Goal: Task Accomplishment & Management: Manage account settings

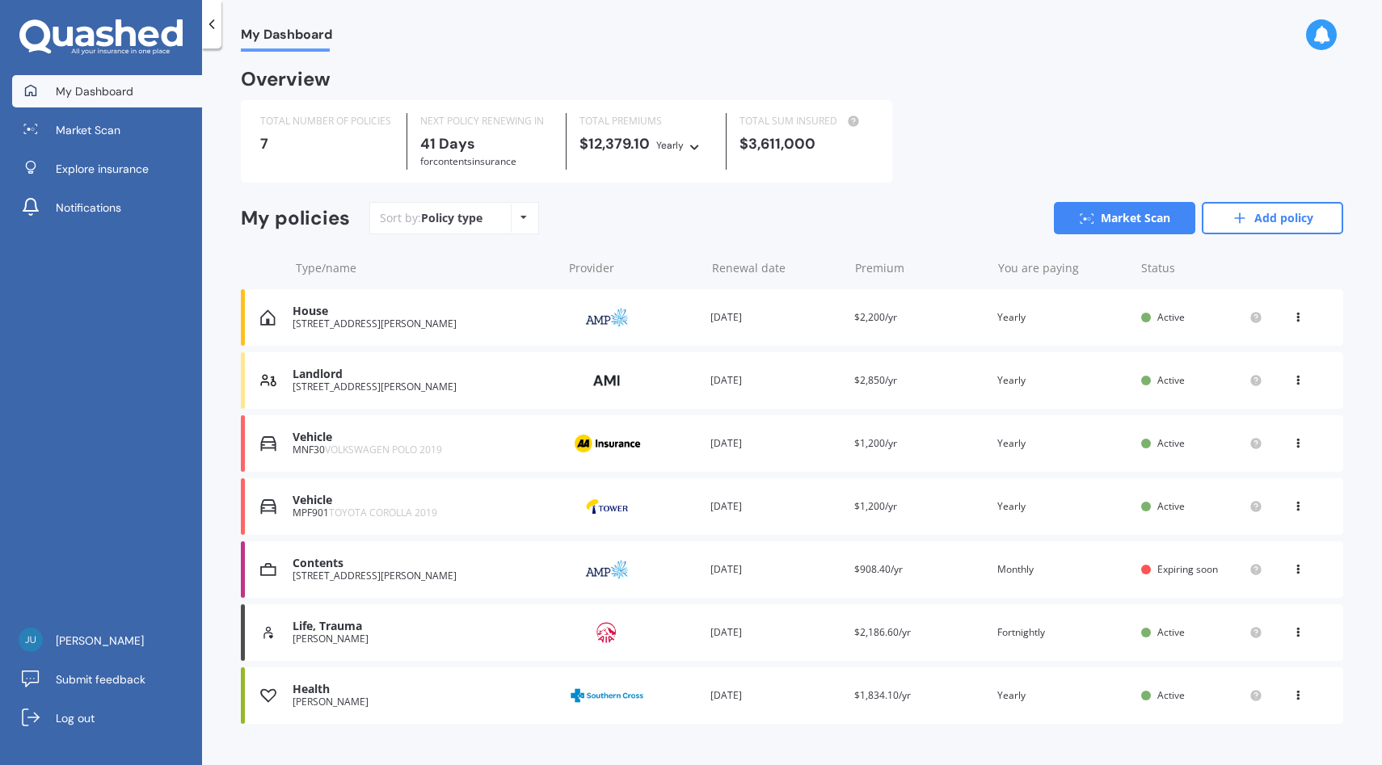
click at [954, 115] on div "TOTAL NUMBER OF POLICIES 7 NEXT POLICY RENEWING IN 41 Days for Contents insuran…" at bounding box center [792, 141] width 1102 height 82
click at [448, 49] on div "My Dashboard" at bounding box center [792, 26] width 1180 height 52
click at [748, 214] on div "Sort by: Policy type Policy type Alphabetical Date added Renewing next Market S…" at bounding box center [856, 218] width 974 height 32
click at [1253, 230] on link "Add policy" at bounding box center [1272, 218] width 141 height 32
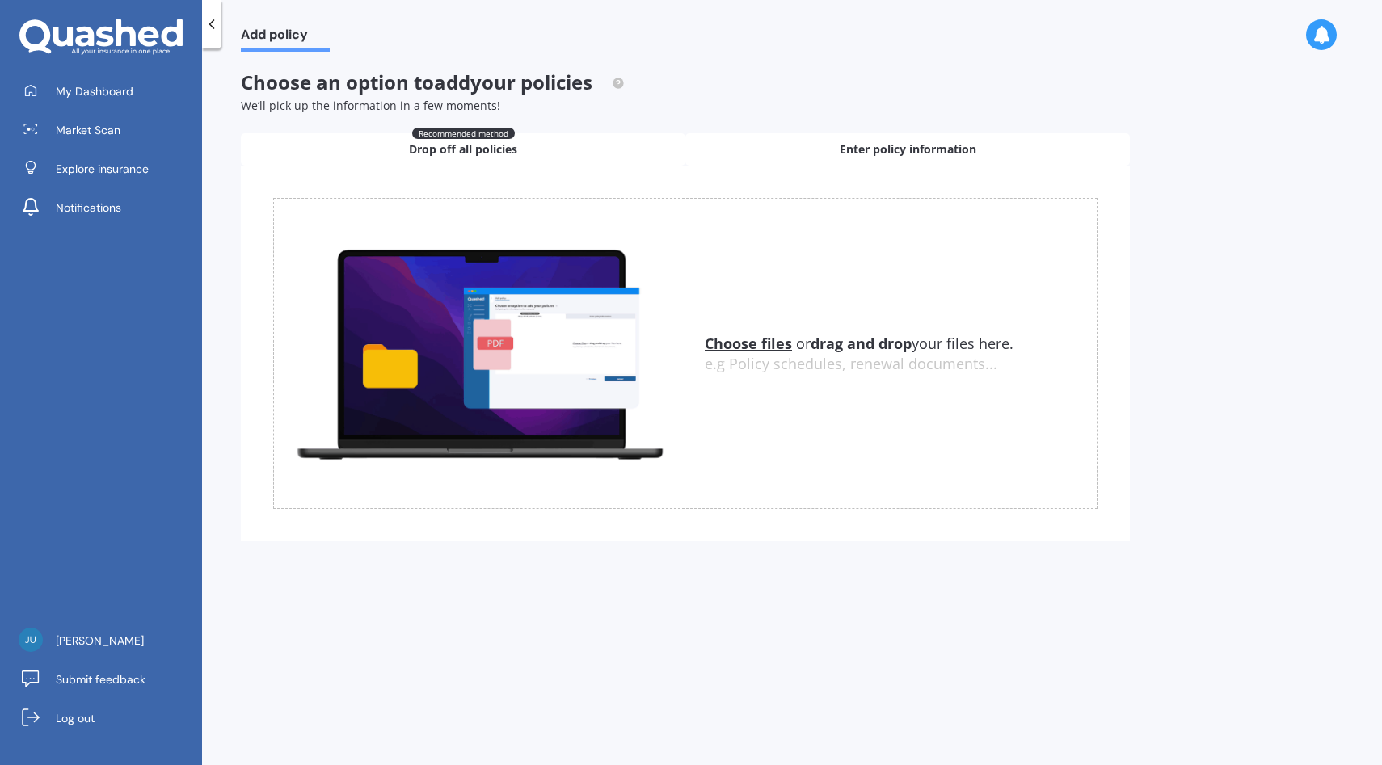
click at [872, 150] on span "Enter policy information" at bounding box center [908, 149] width 137 height 16
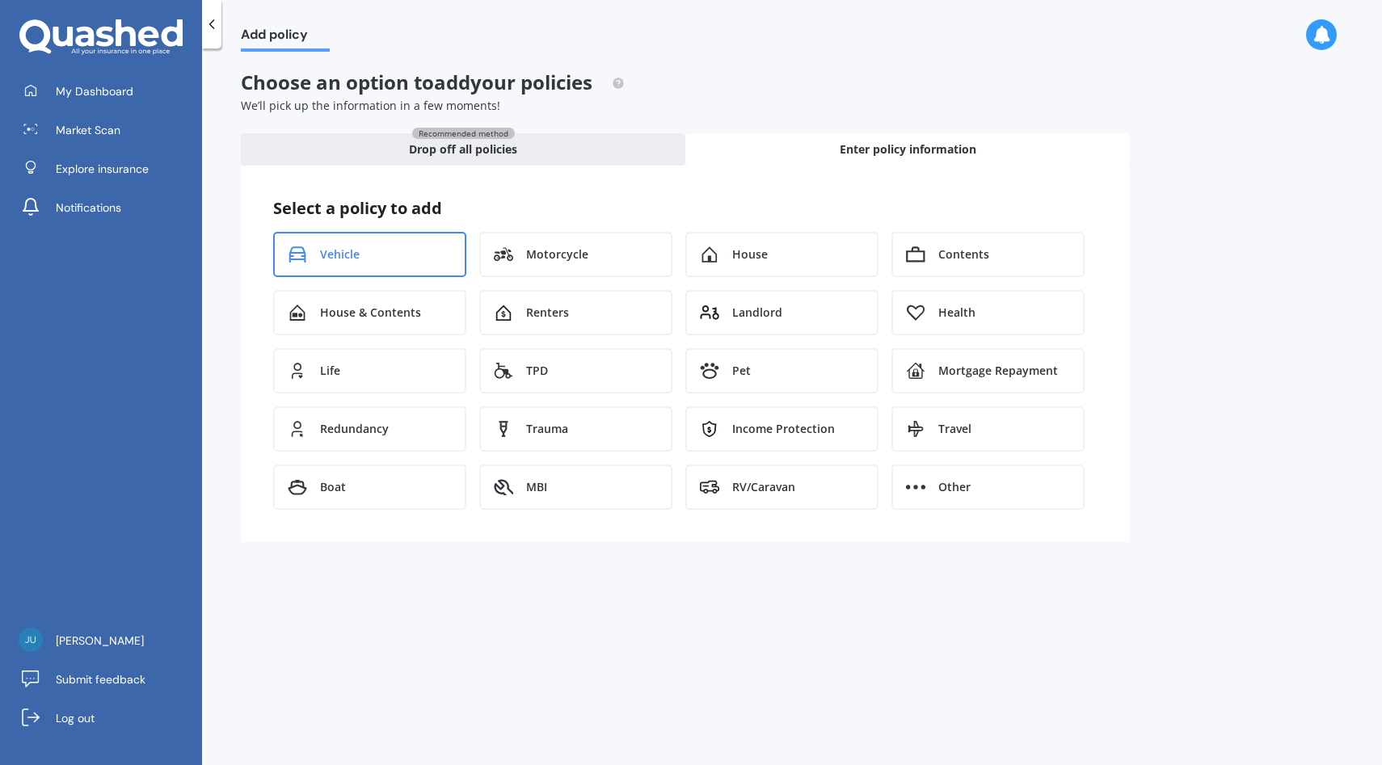
click at [342, 263] on div "Vehicle" at bounding box center [369, 254] width 193 height 45
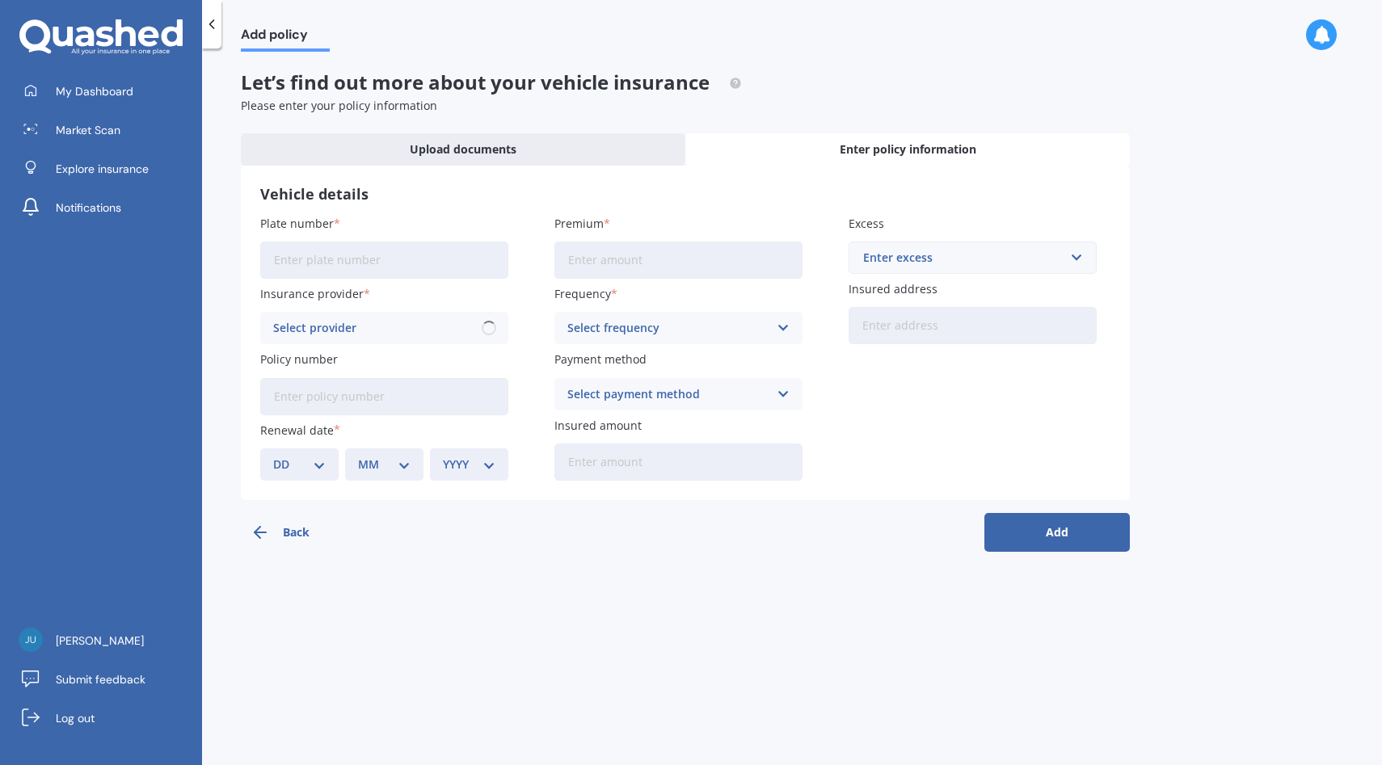
click at [386, 262] on input "Plate number" at bounding box center [384, 260] width 248 height 37
type input "CAR123"
click at [409, 315] on div "Select provider AA AMI AMP ANZ ASB Aioi Nissay Dowa Ando Assurant Autosure BNZ …" at bounding box center [384, 328] width 248 height 32
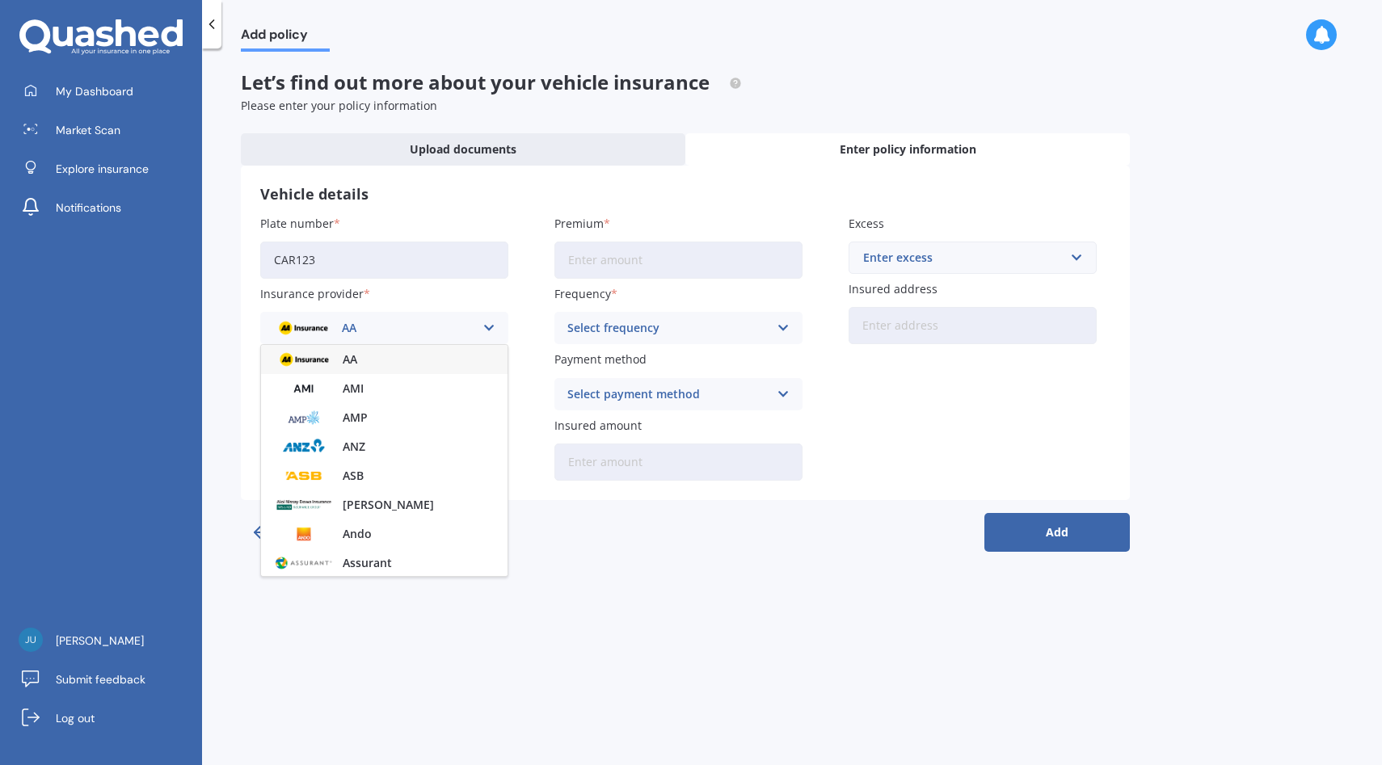
click at [389, 356] on div "AA" at bounding box center [384, 359] width 246 height 29
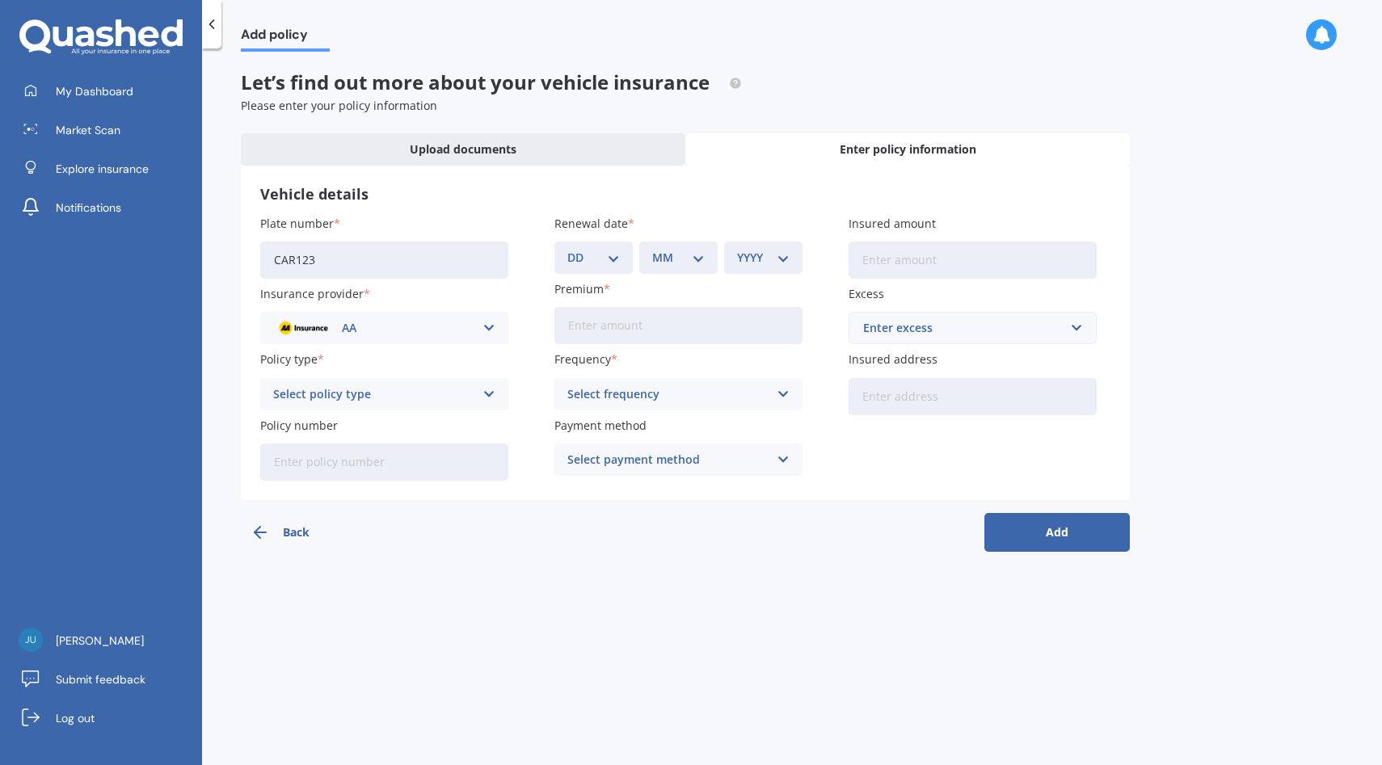
click at [384, 388] on div "Select policy type" at bounding box center [373, 394] width 201 height 18
click at [364, 424] on div "Comprehensive" at bounding box center [384, 425] width 246 height 29
click at [173, 83] on link "My Dashboard" at bounding box center [107, 91] width 190 height 32
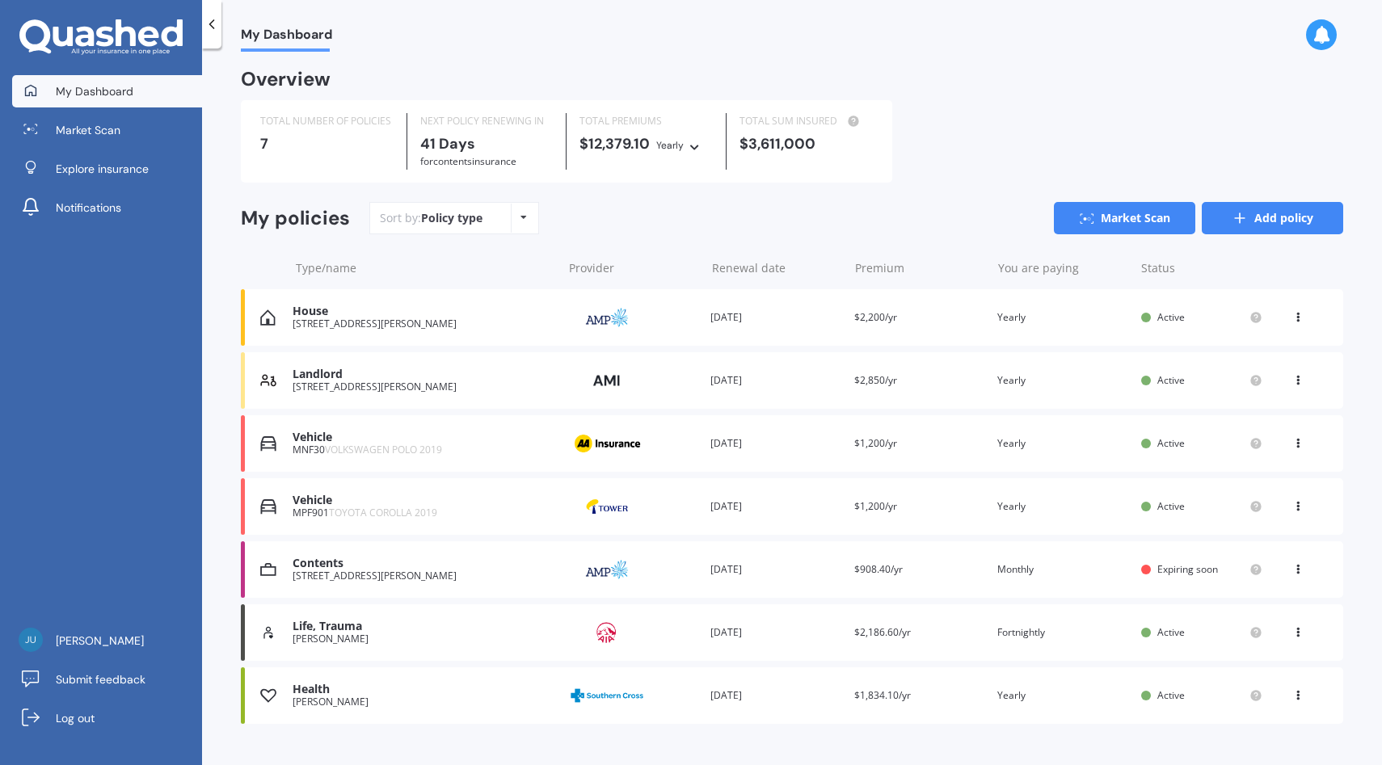
click at [1283, 221] on link "Add policy" at bounding box center [1272, 218] width 141 height 32
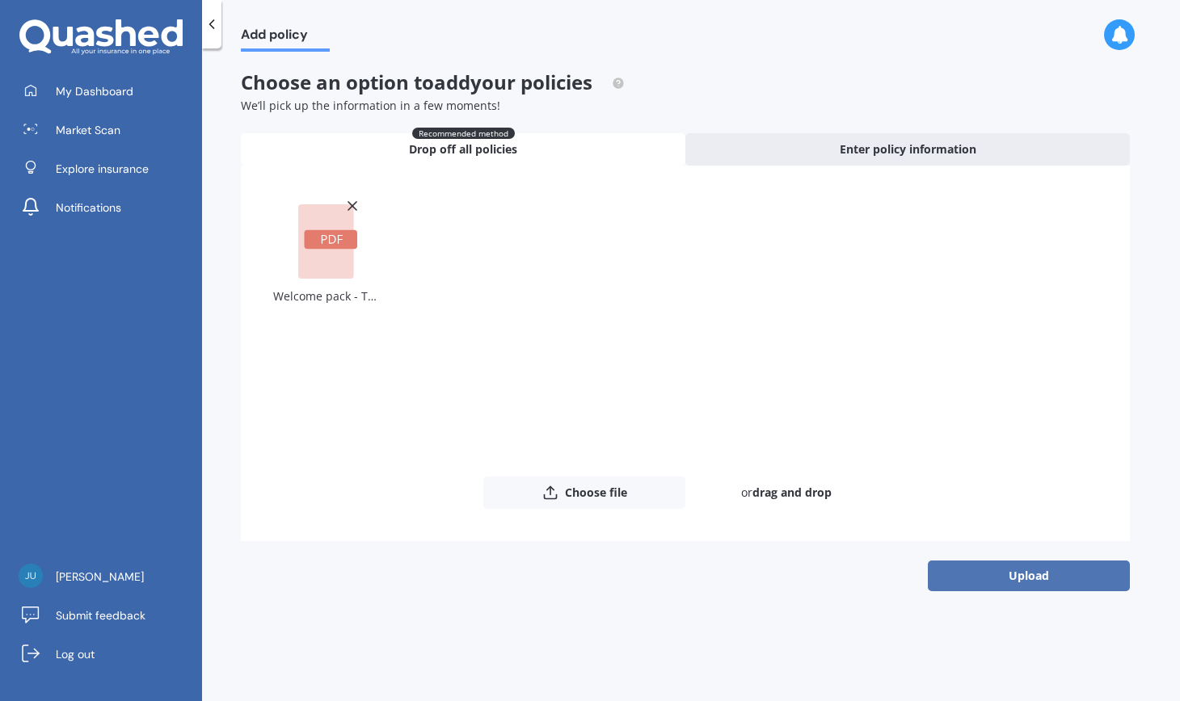
click at [992, 577] on button "Upload" at bounding box center [1029, 576] width 202 height 31
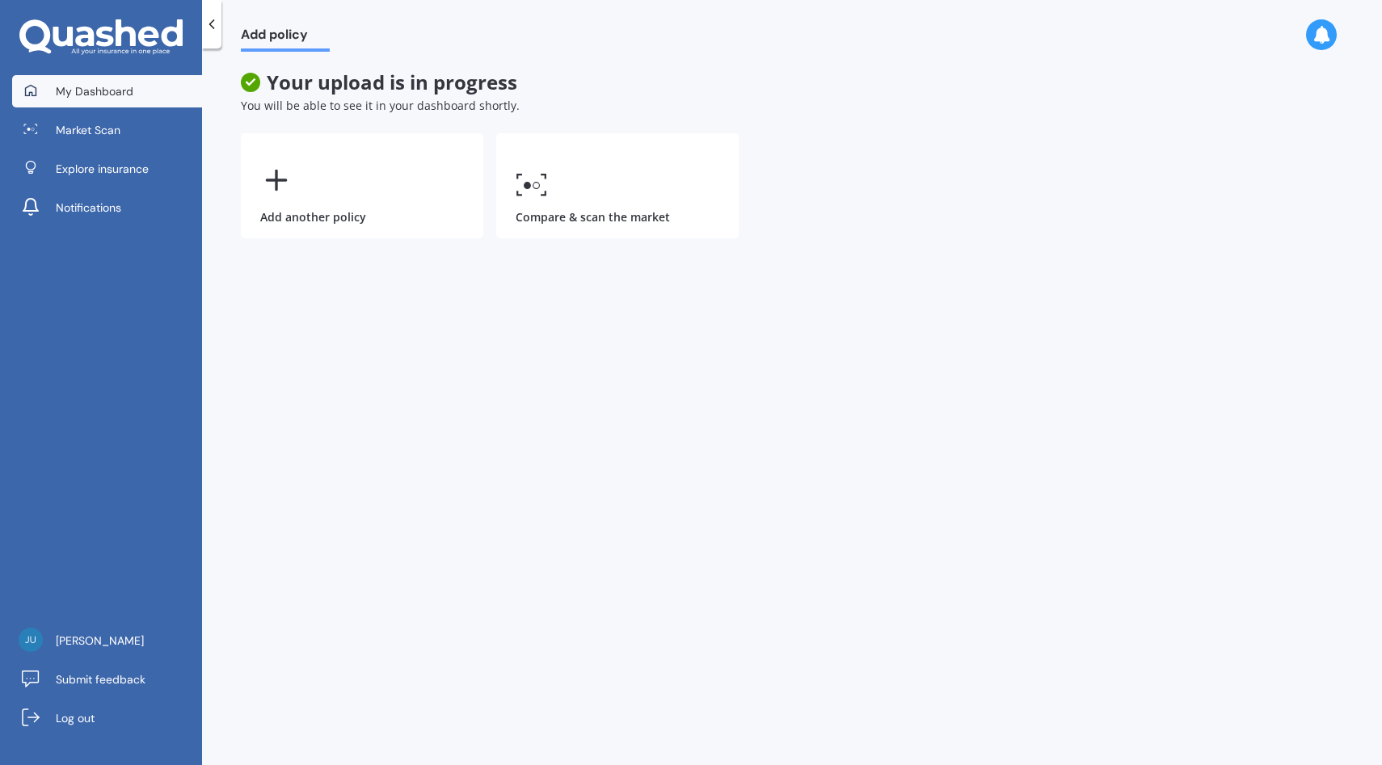
click at [130, 95] on span "My Dashboard" at bounding box center [95, 91] width 78 height 16
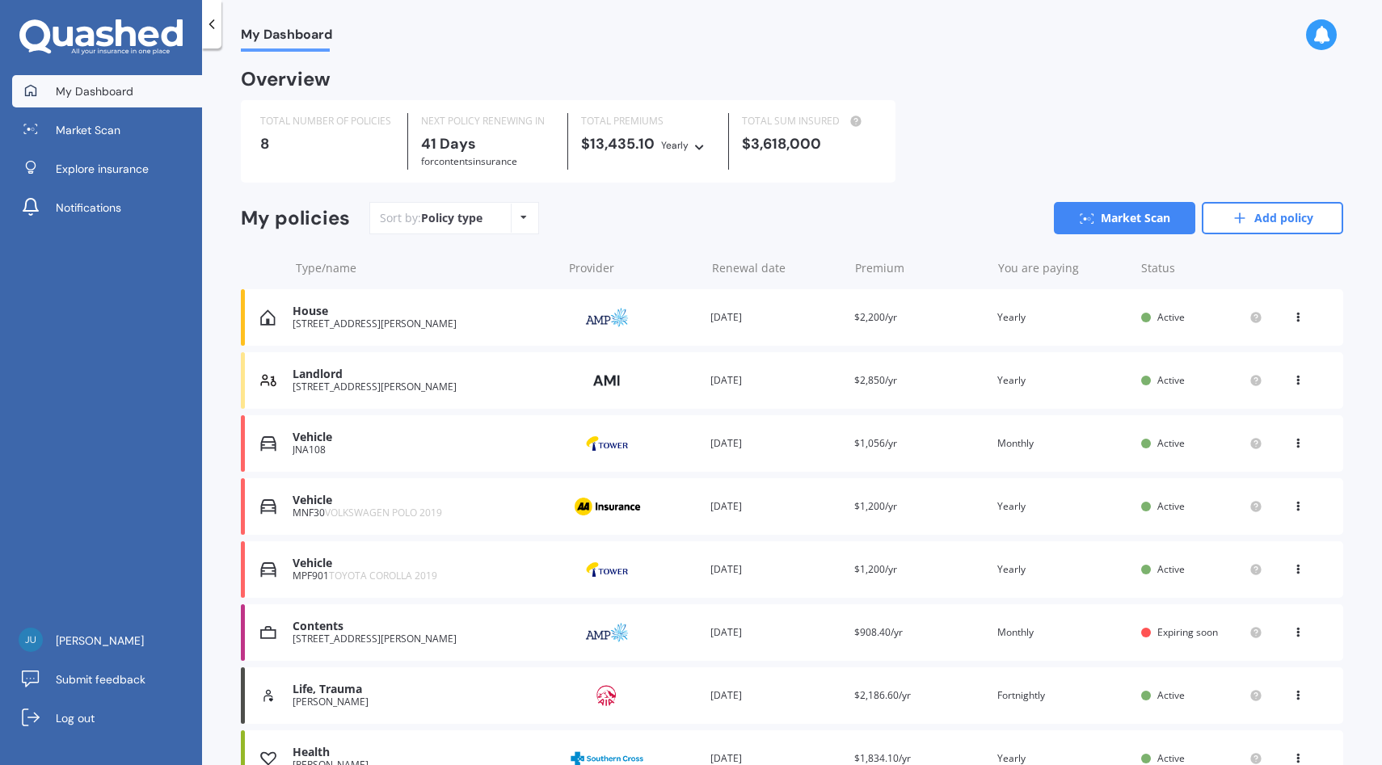
scroll to position [29, 0]
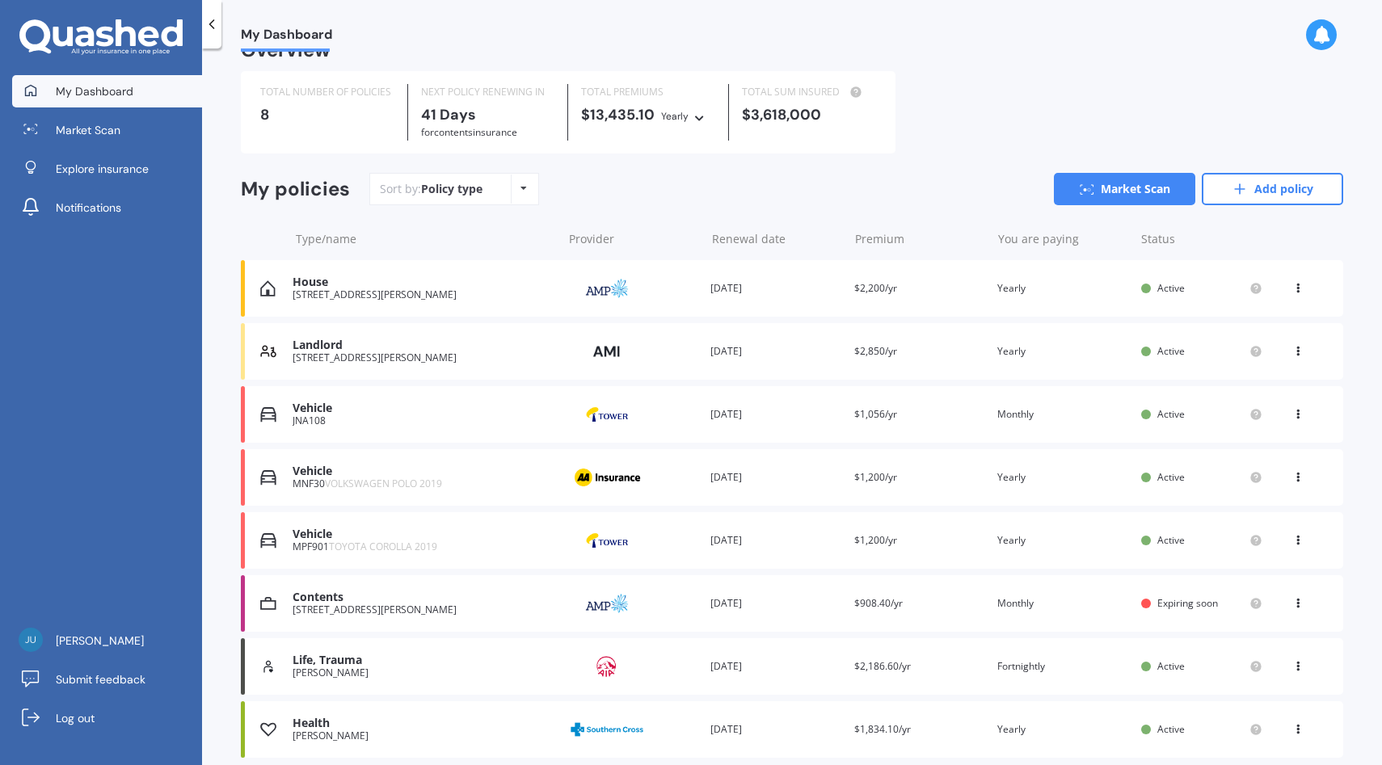
click at [924, 423] on div "Vehicle JNA108 Provider Renewal date [DATE] Premium $1,056/yr You are paying Mo…" at bounding box center [792, 414] width 1102 height 57
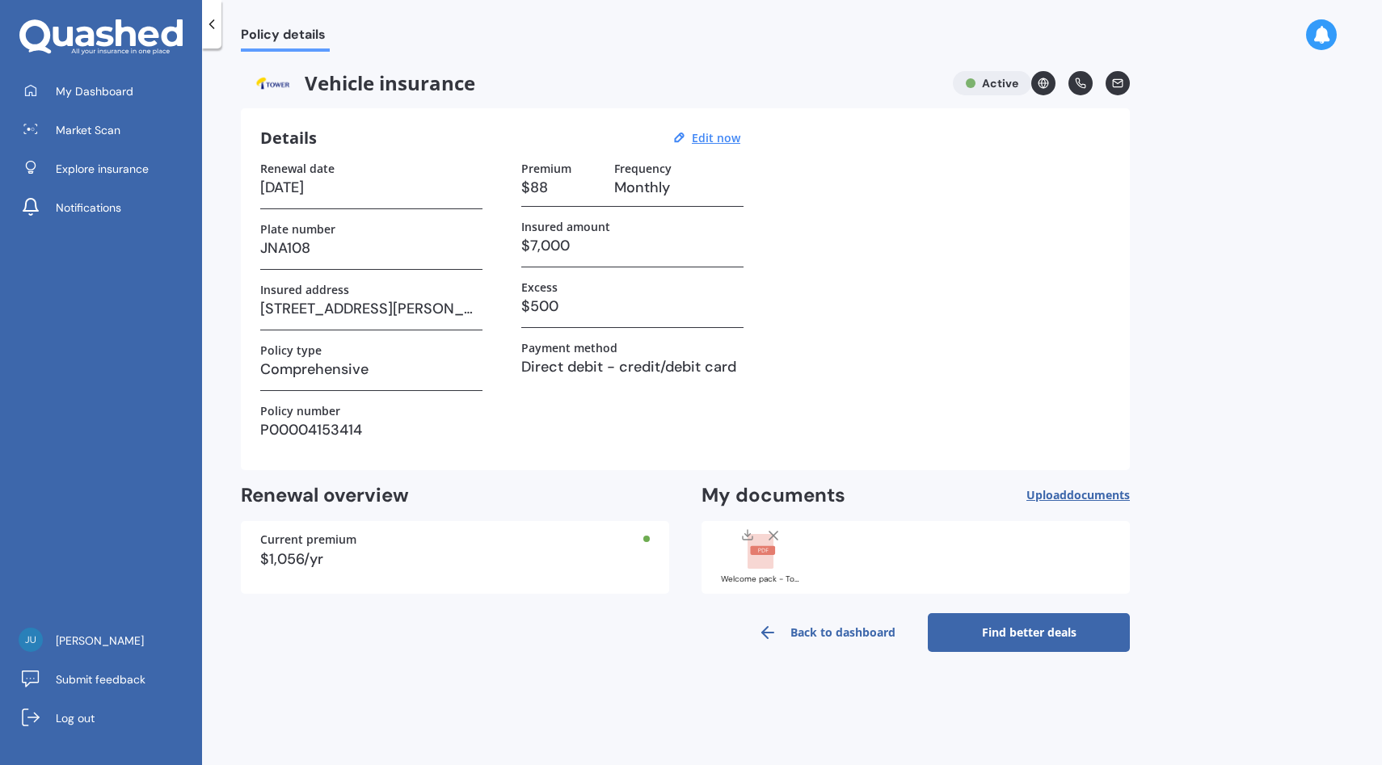
click at [765, 568] on rect at bounding box center [761, 552] width 26 height 36
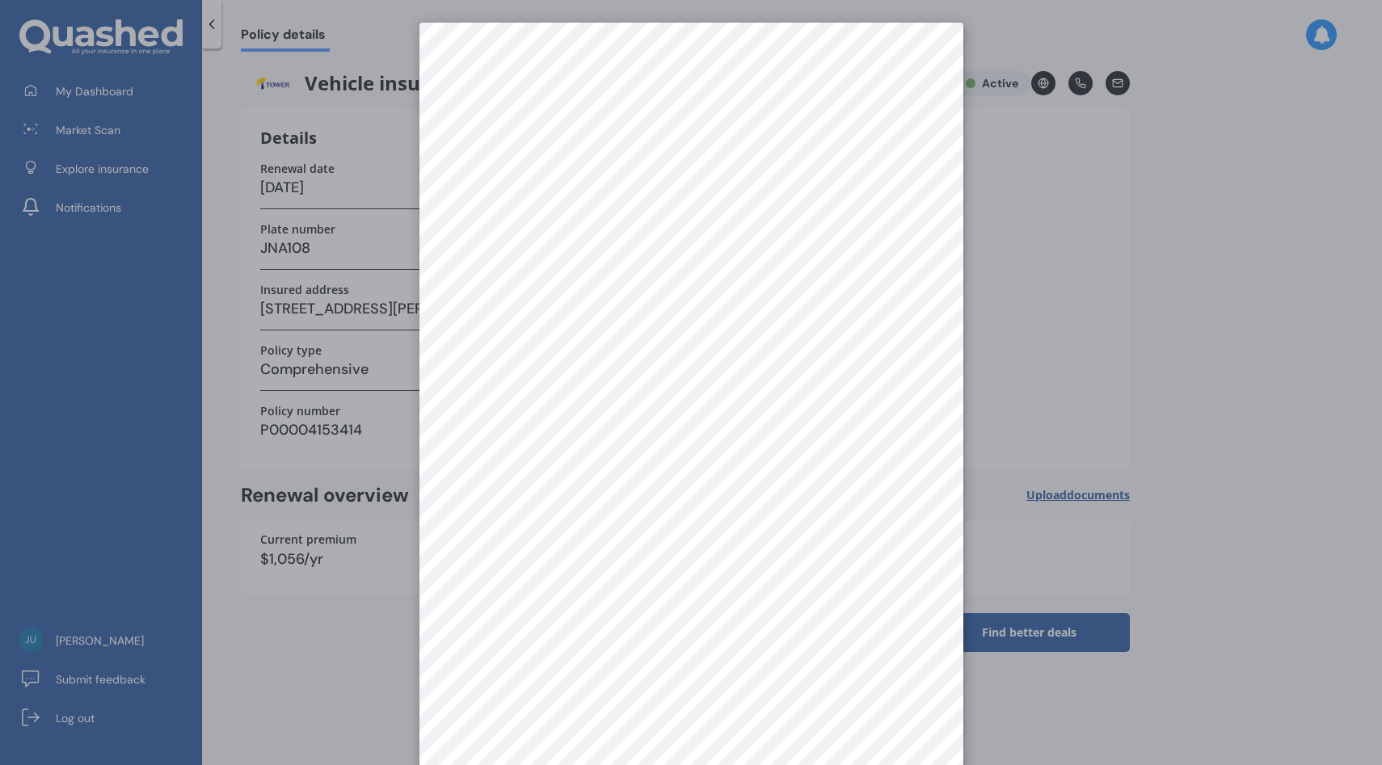
click at [1174, 238] on div at bounding box center [691, 382] width 1382 height 765
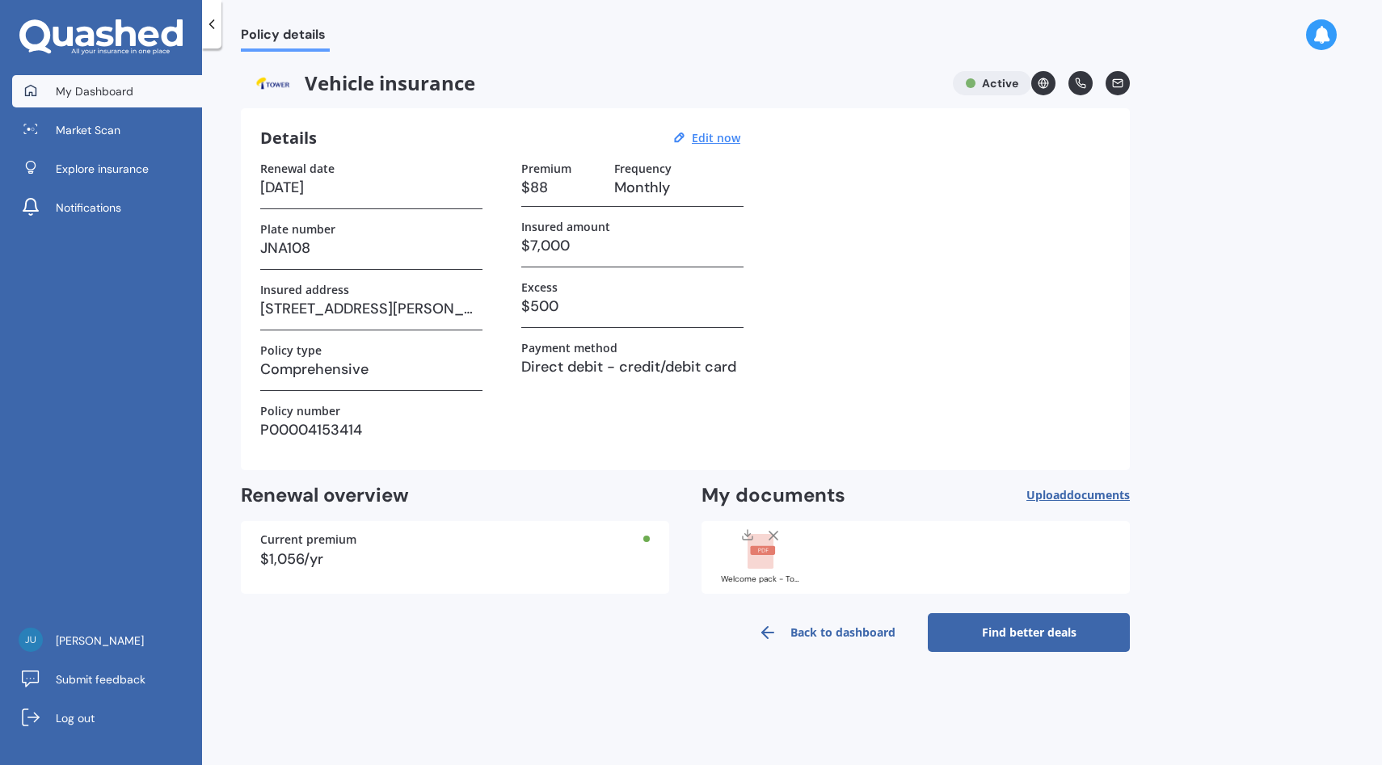
click at [123, 84] on span "My Dashboard" at bounding box center [95, 91] width 78 height 16
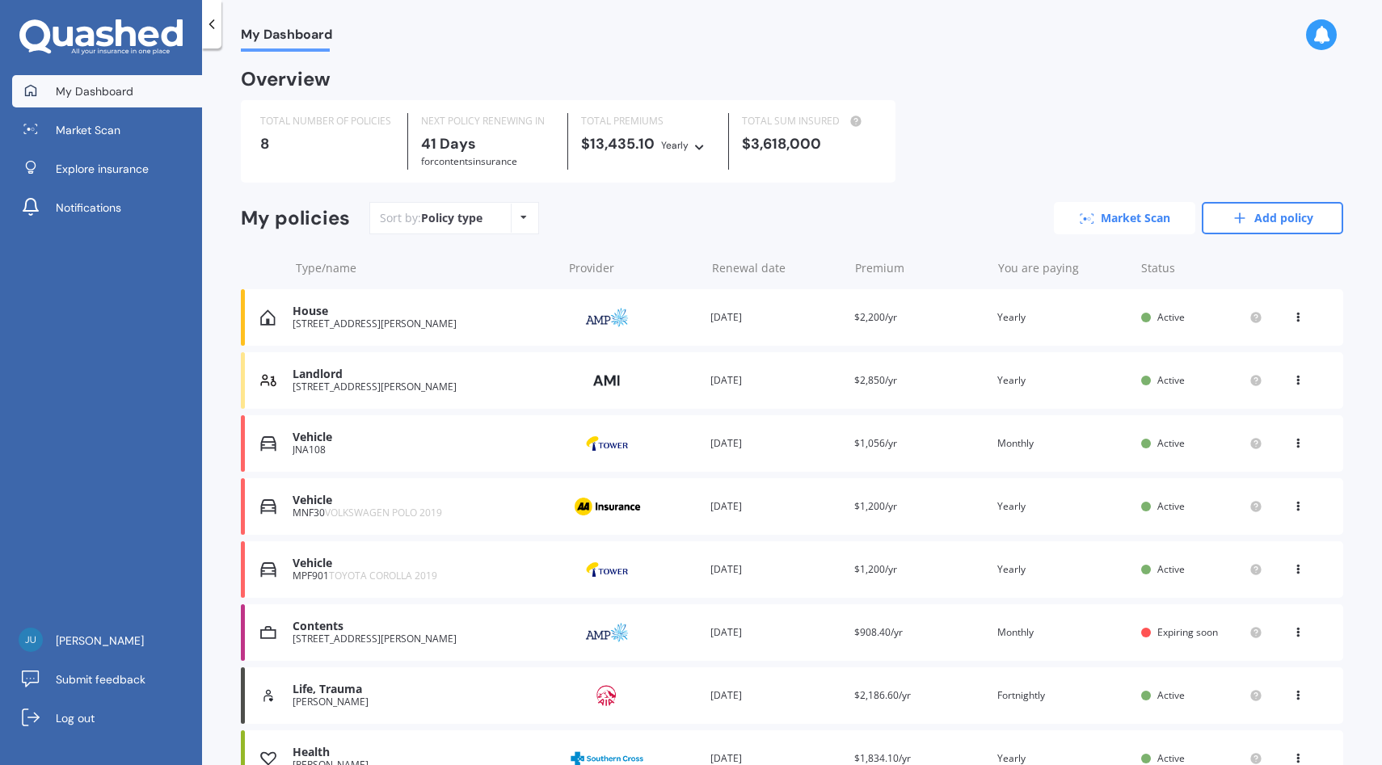
click at [1089, 214] on link "Market Scan" at bounding box center [1124, 218] width 141 height 32
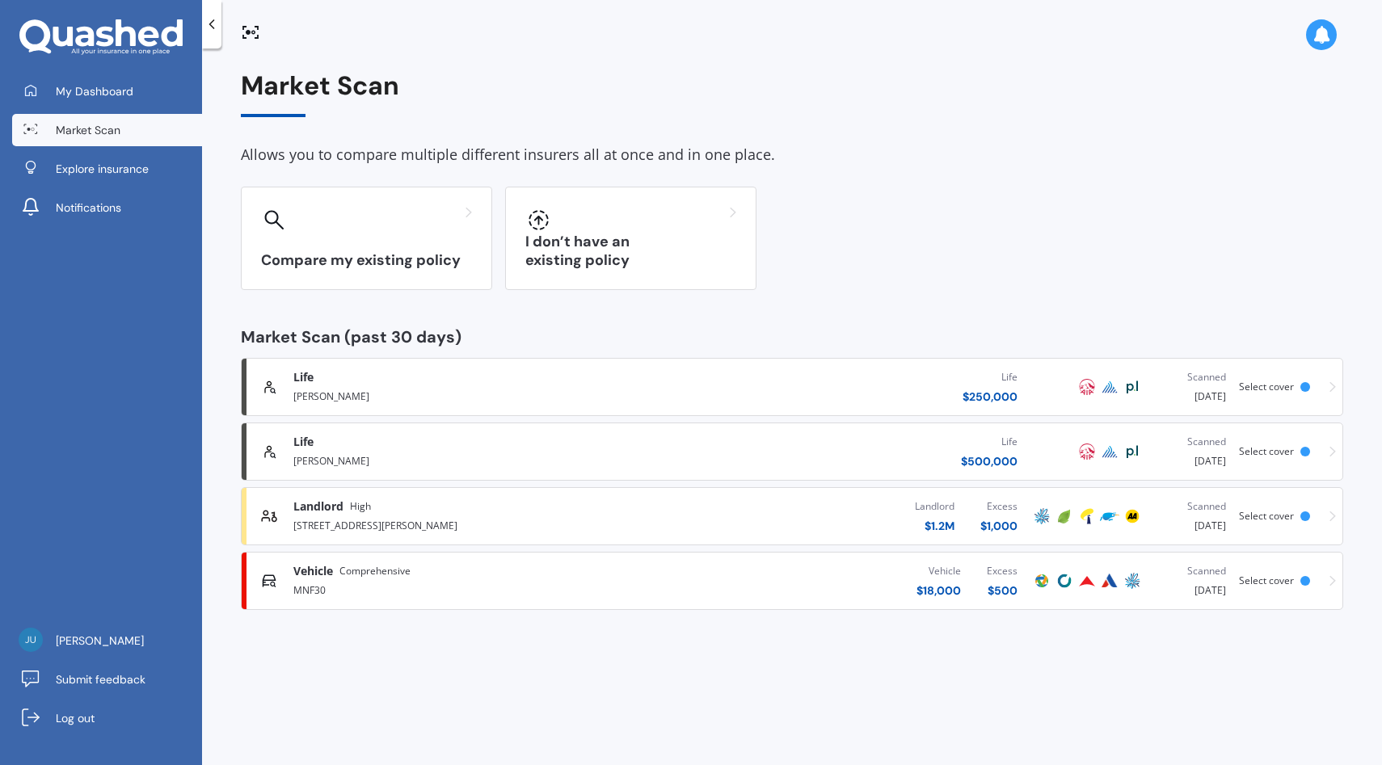
click at [675, 571] on div "Vehicle $ 18,000 Excess $ 500" at bounding box center [838, 581] width 385 height 48
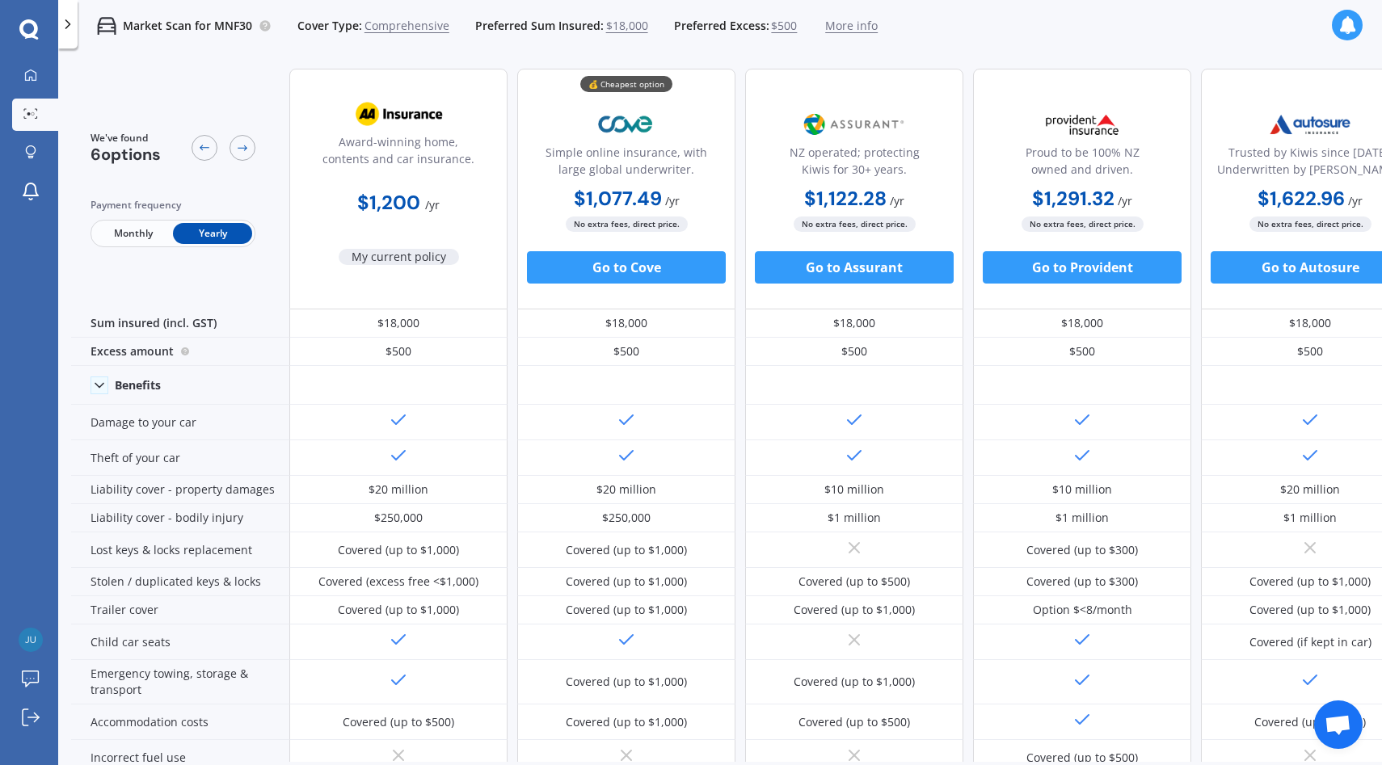
click at [44, 110] on link "Market Scan" at bounding box center [35, 115] width 46 height 32
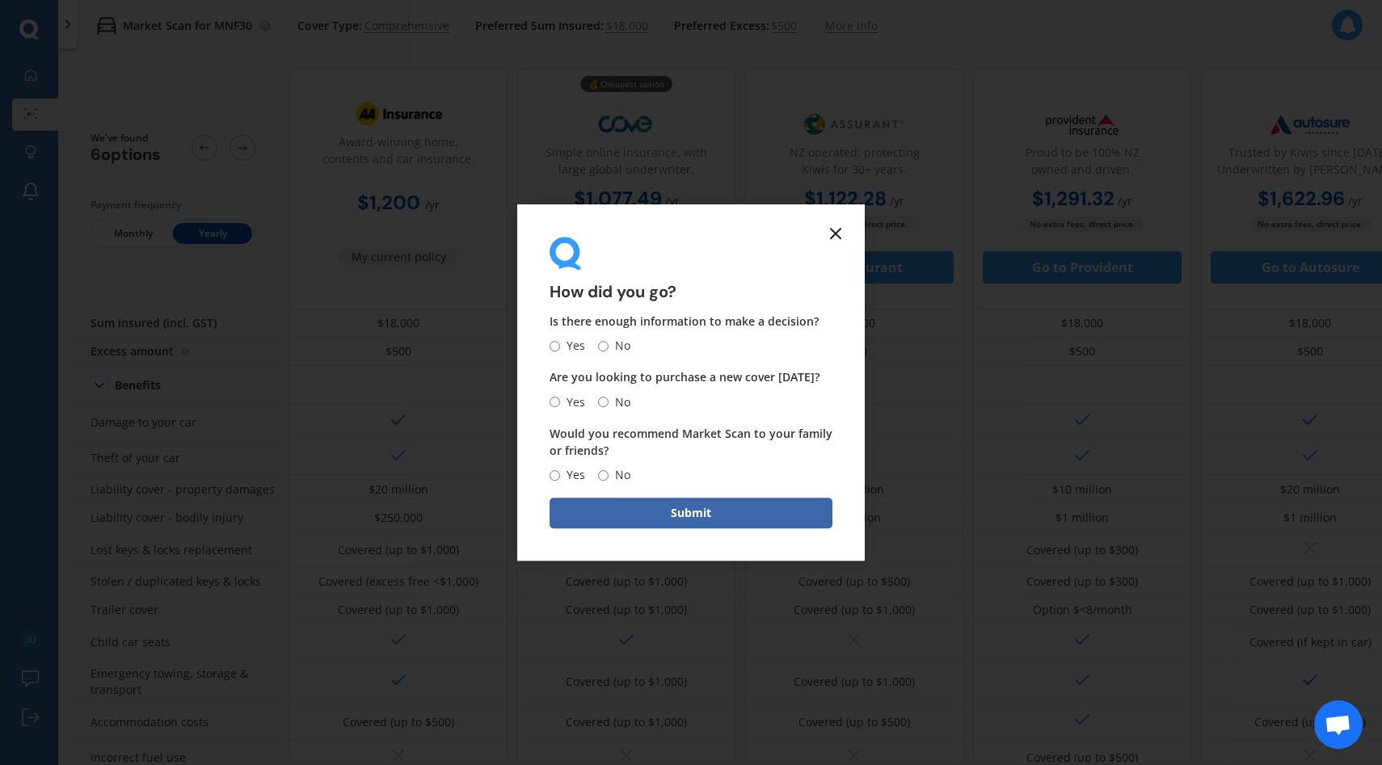
click at [831, 237] on line at bounding box center [836, 234] width 10 height 10
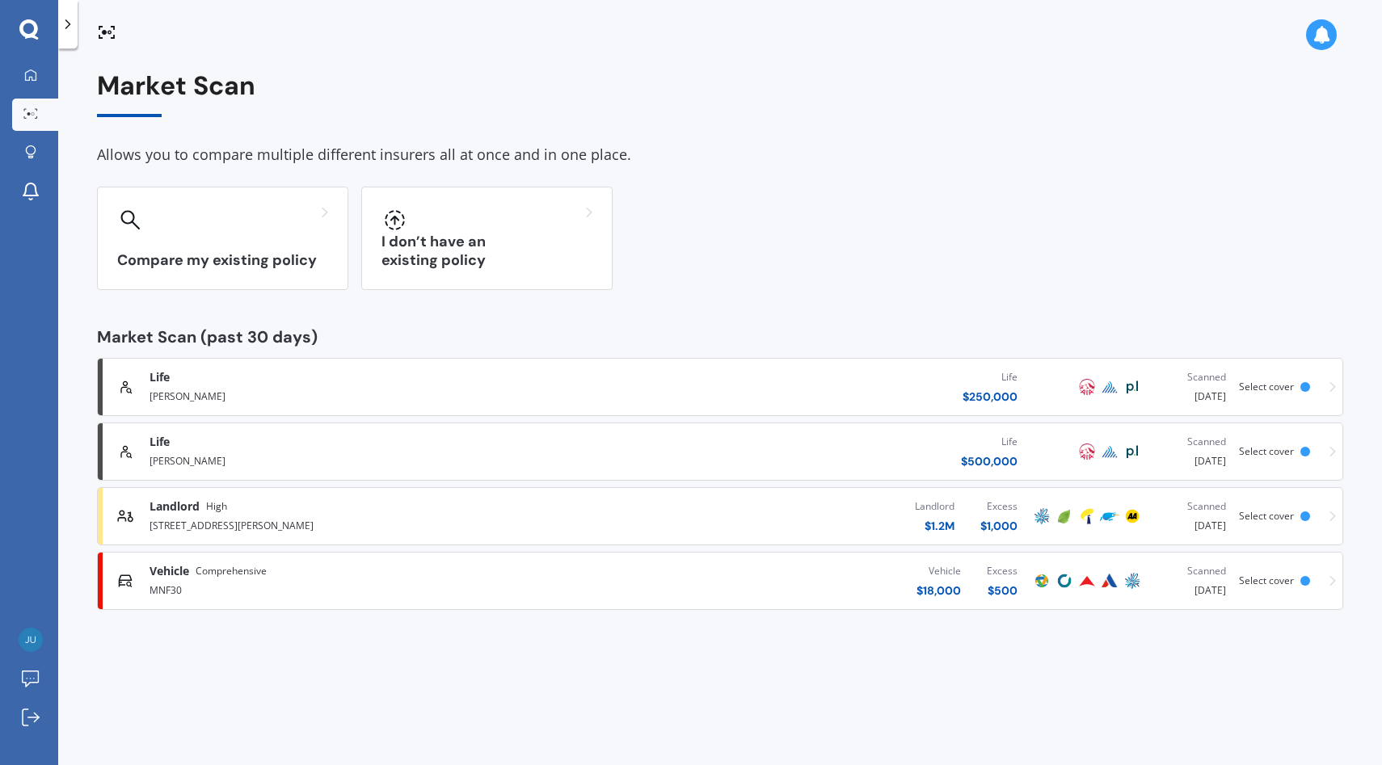
click at [597, 524] on div "Landlord $ 1.2M Excess $ 1,000" at bounding box center [802, 516] width 457 height 48
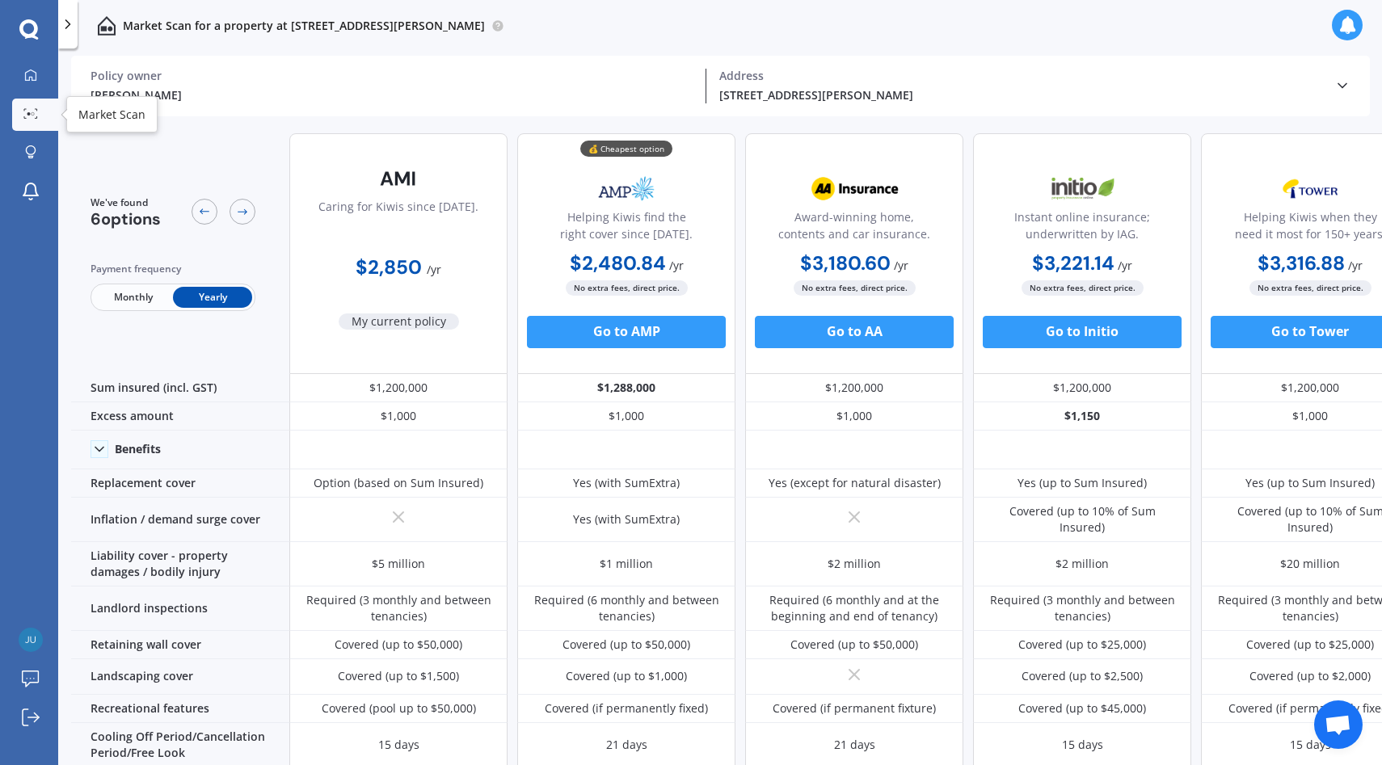
click at [43, 110] on link "Market Scan" at bounding box center [35, 115] width 46 height 32
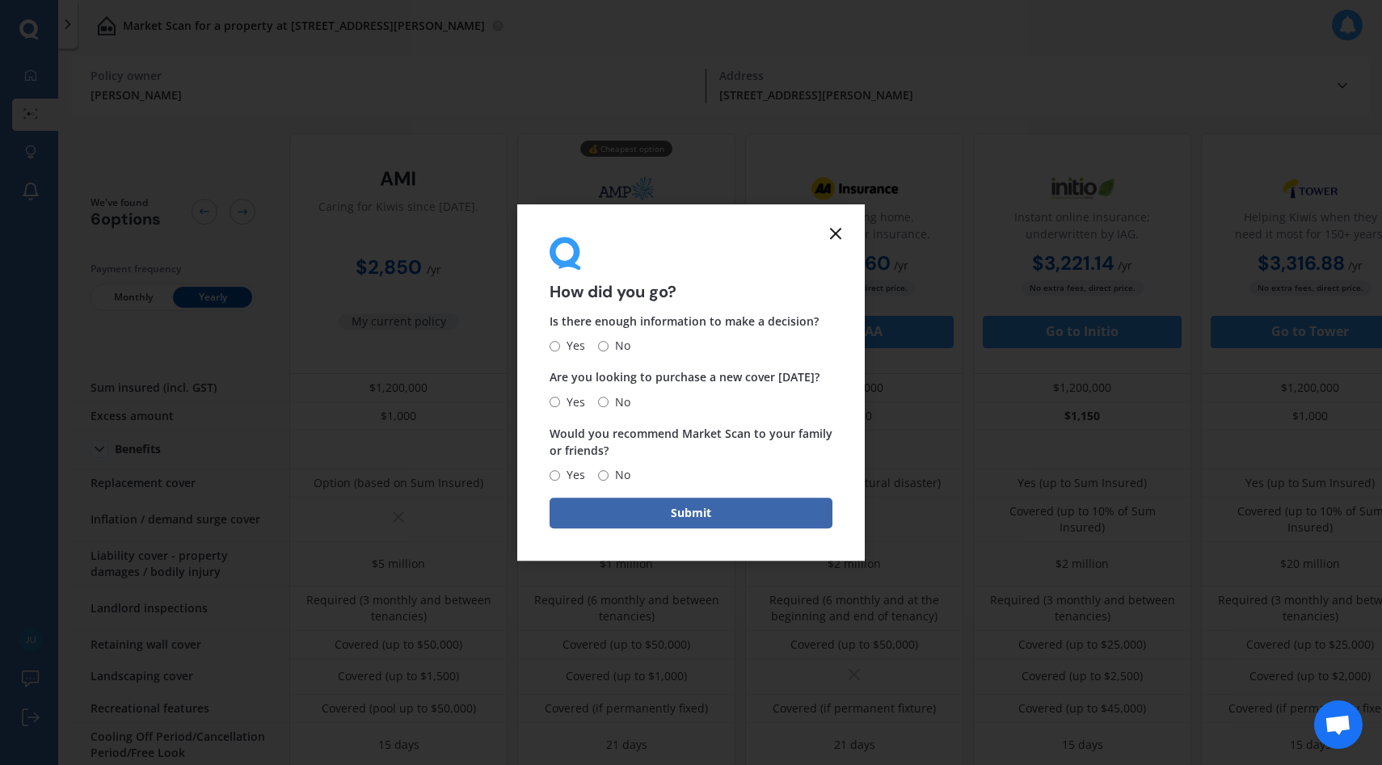
click at [836, 221] on form "How did you go? Is there enough information to make a decision? Yes No Are you …" at bounding box center [691, 382] width 348 height 357
click at [836, 234] on line at bounding box center [836, 234] width 10 height 10
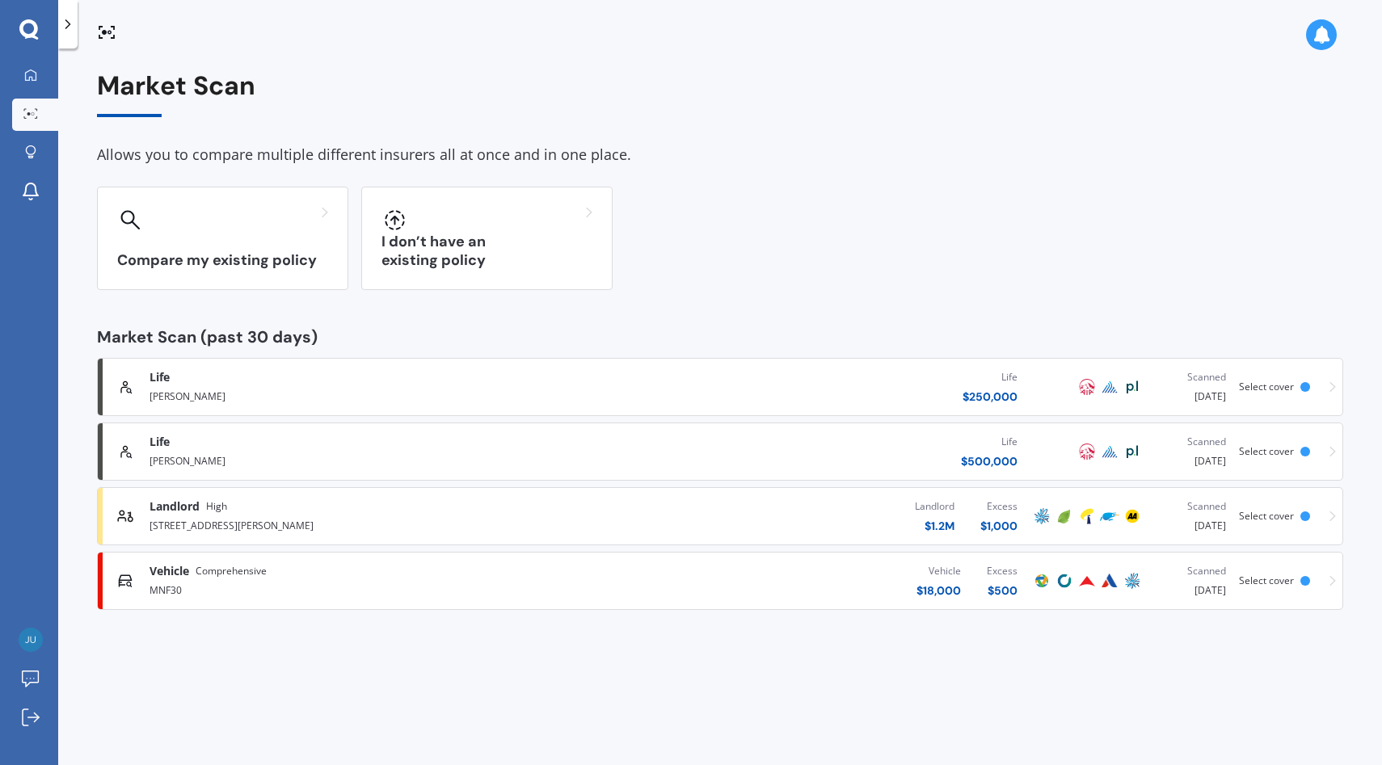
click at [756, 564] on div "Vehicle $ 18,000 Excess $ 500" at bounding box center [802, 581] width 457 height 48
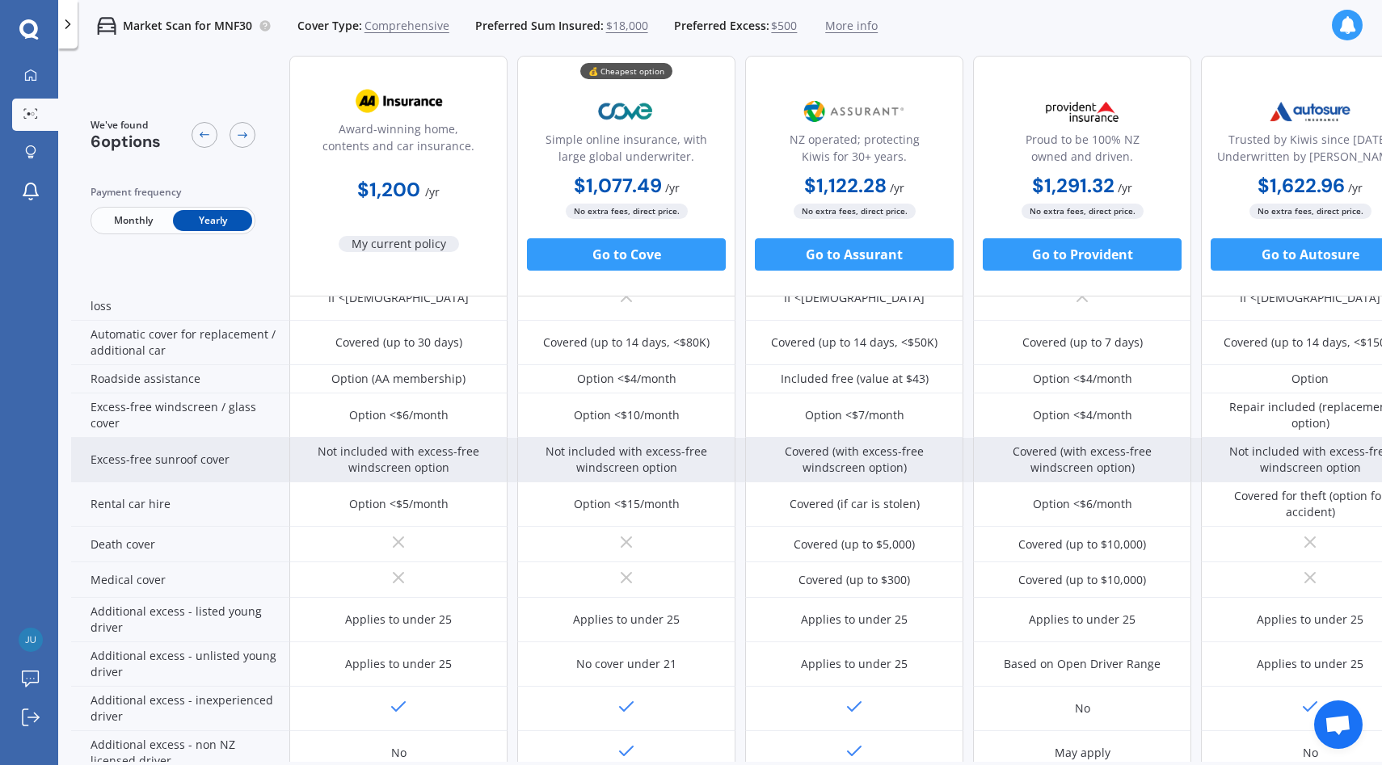
scroll to position [553, 0]
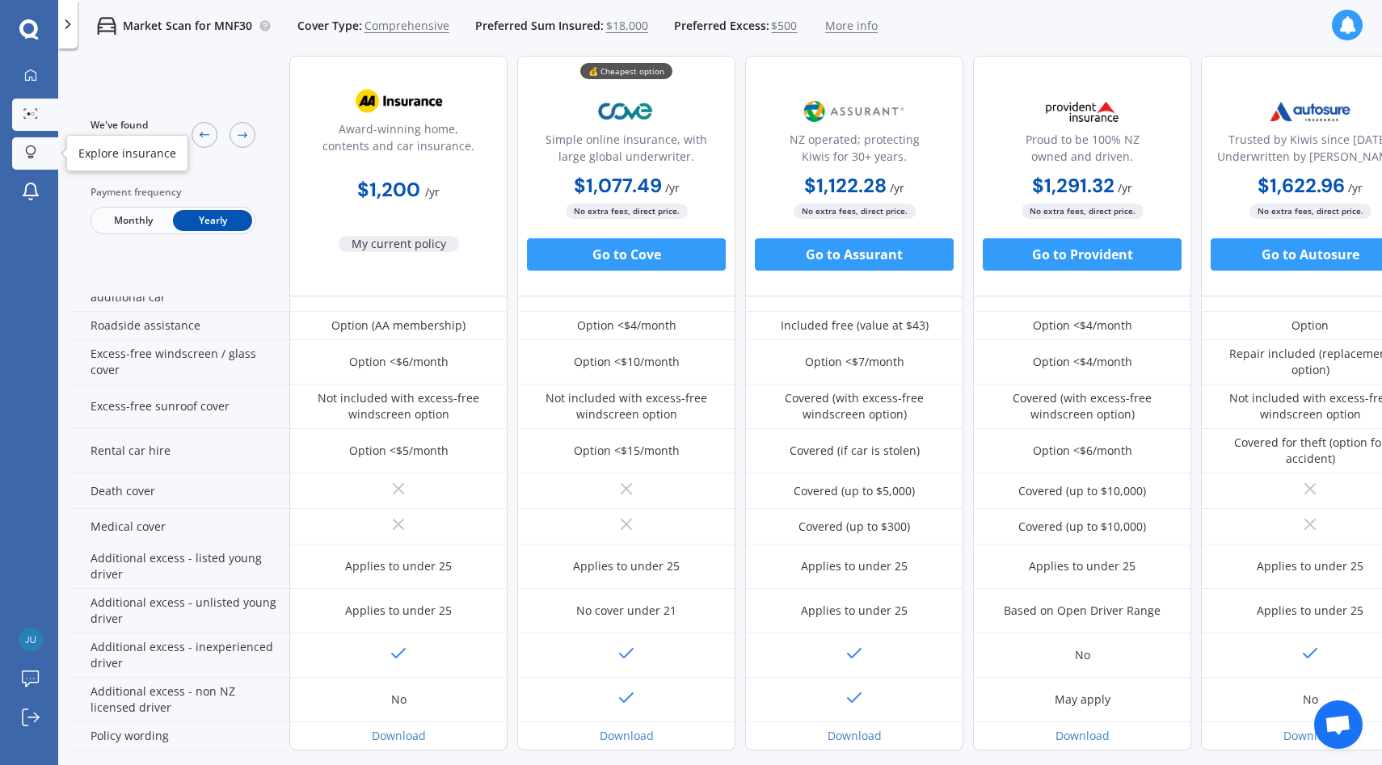
click at [31, 151] on icon at bounding box center [30, 152] width 11 height 14
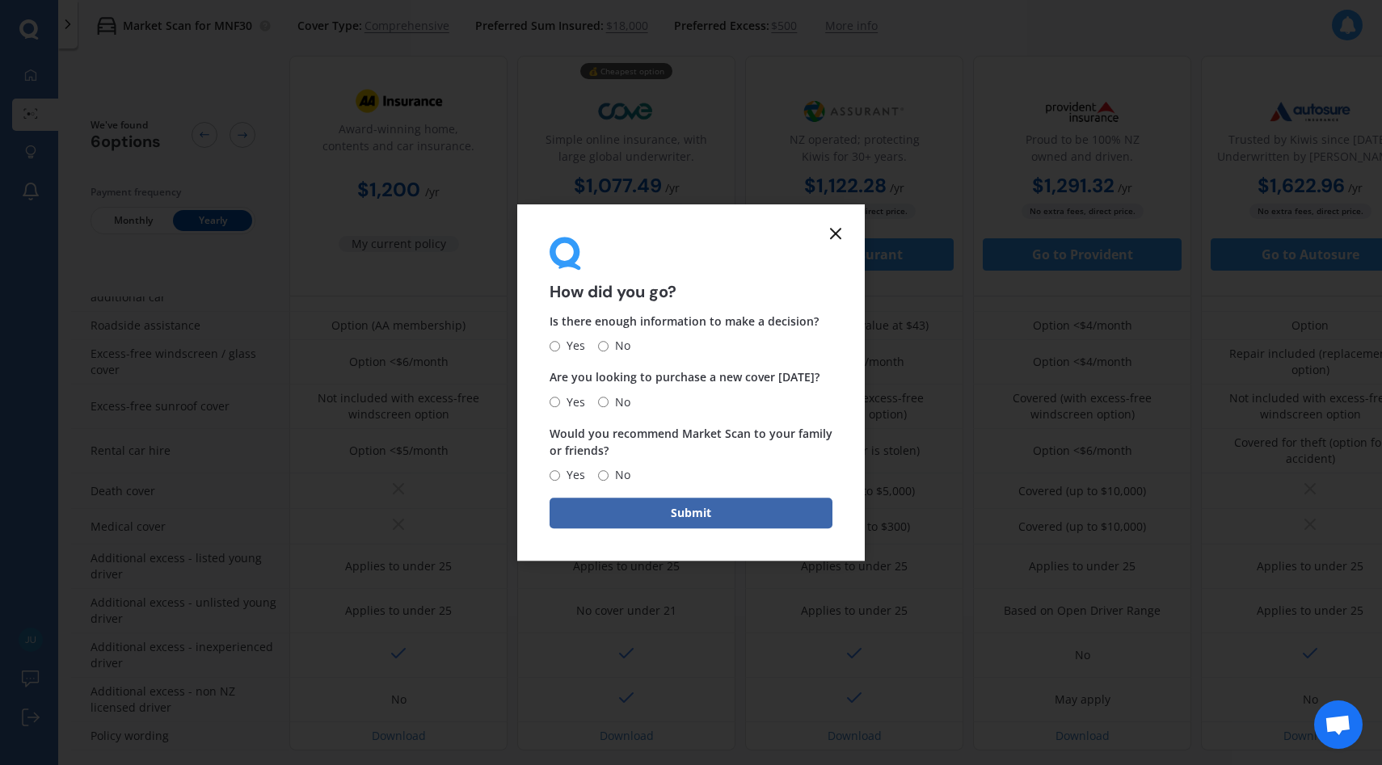
click at [837, 224] on icon at bounding box center [835, 233] width 19 height 19
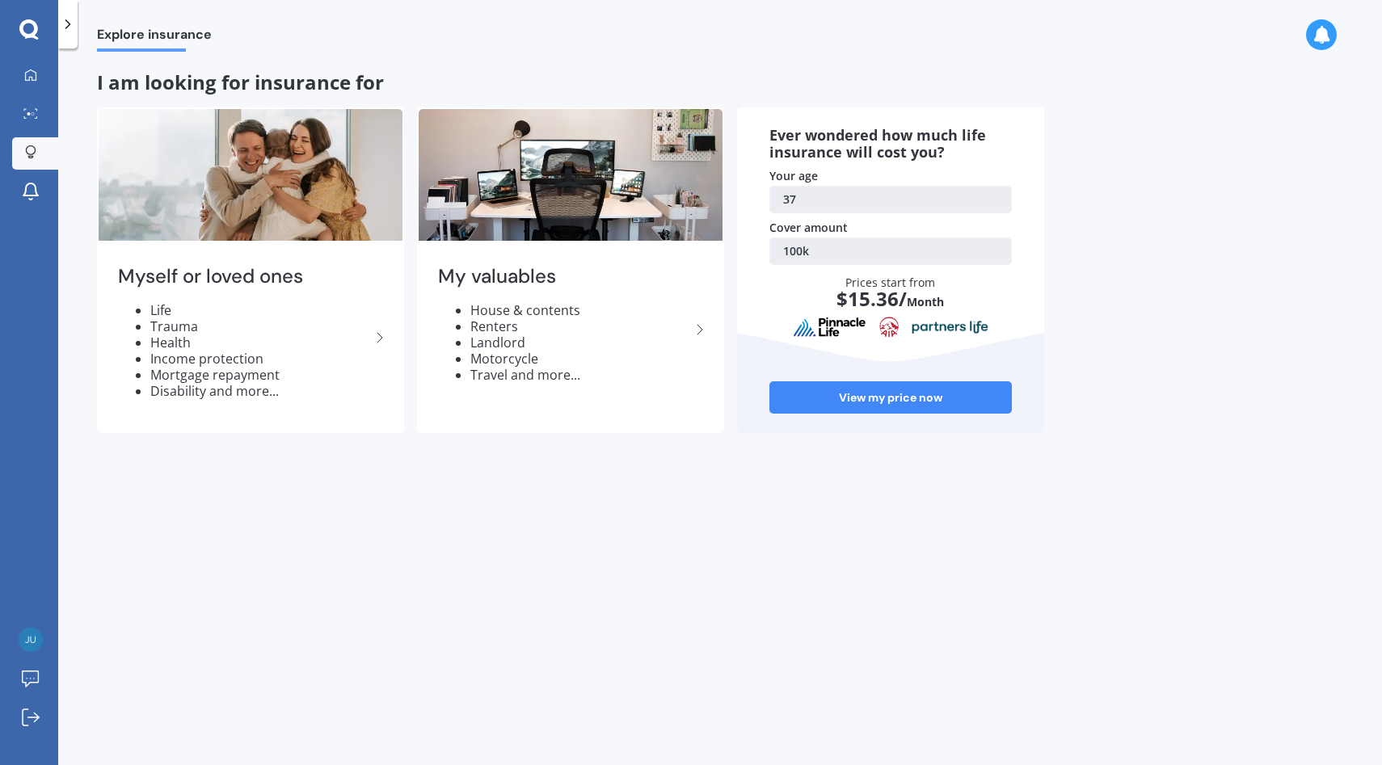
click at [837, 238] on link "100k" at bounding box center [890, 251] width 242 height 27
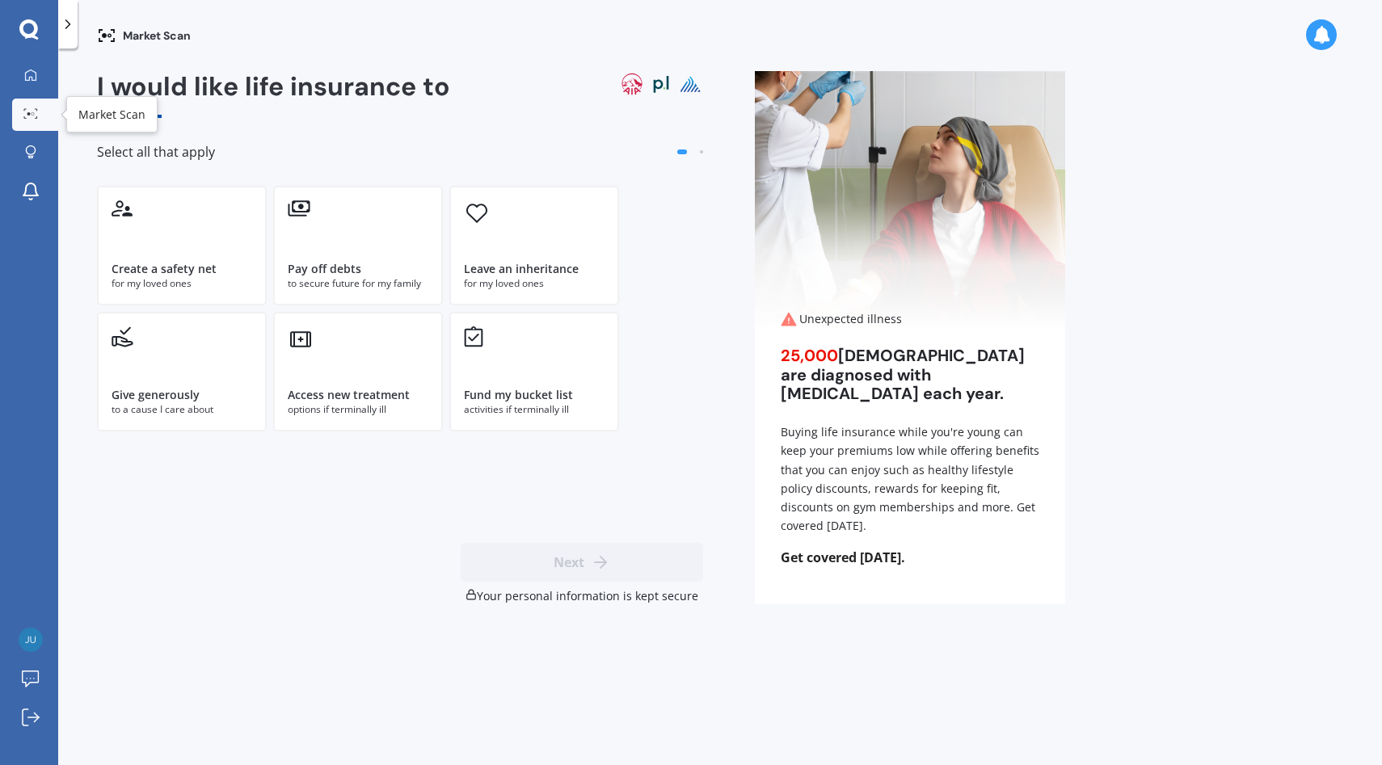
click at [31, 119] on div at bounding box center [31, 114] width 24 height 12
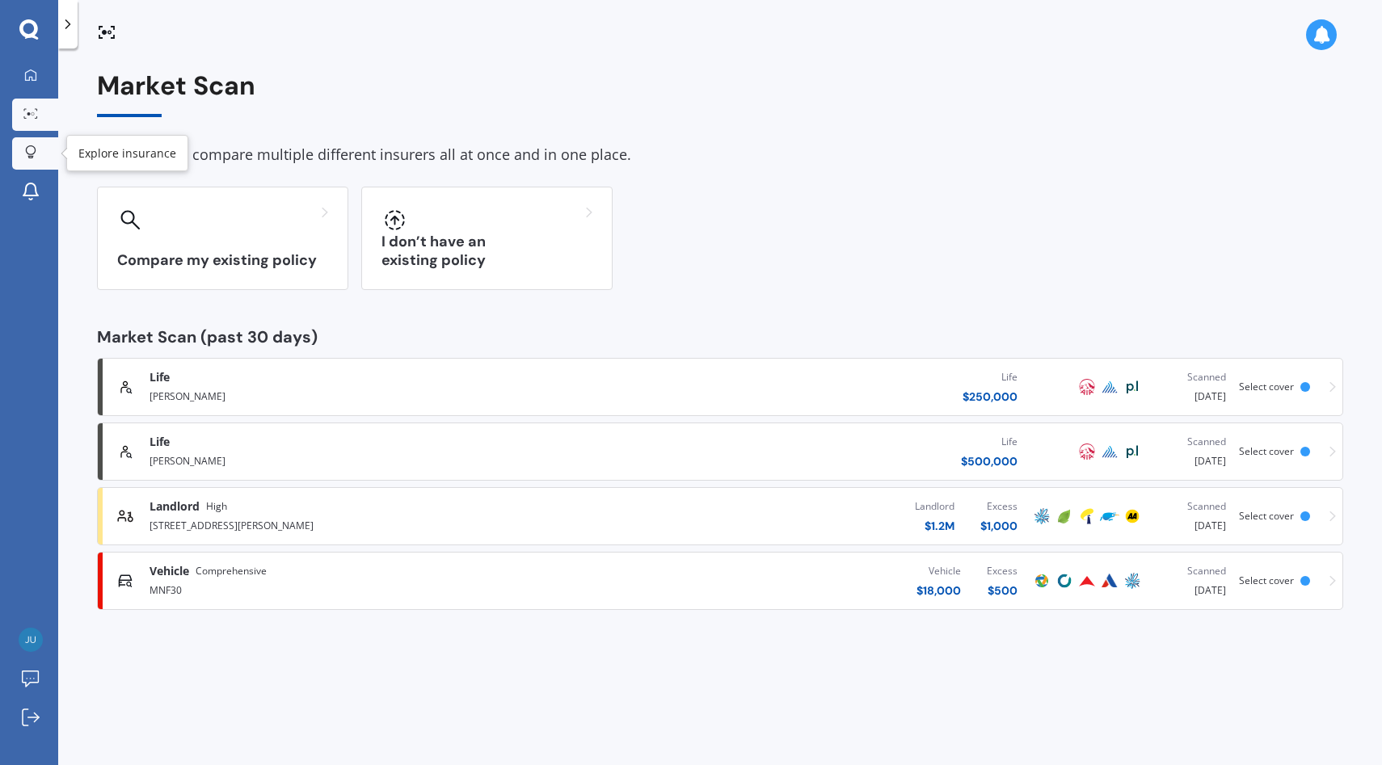
click at [40, 155] on div at bounding box center [31, 152] width 24 height 15
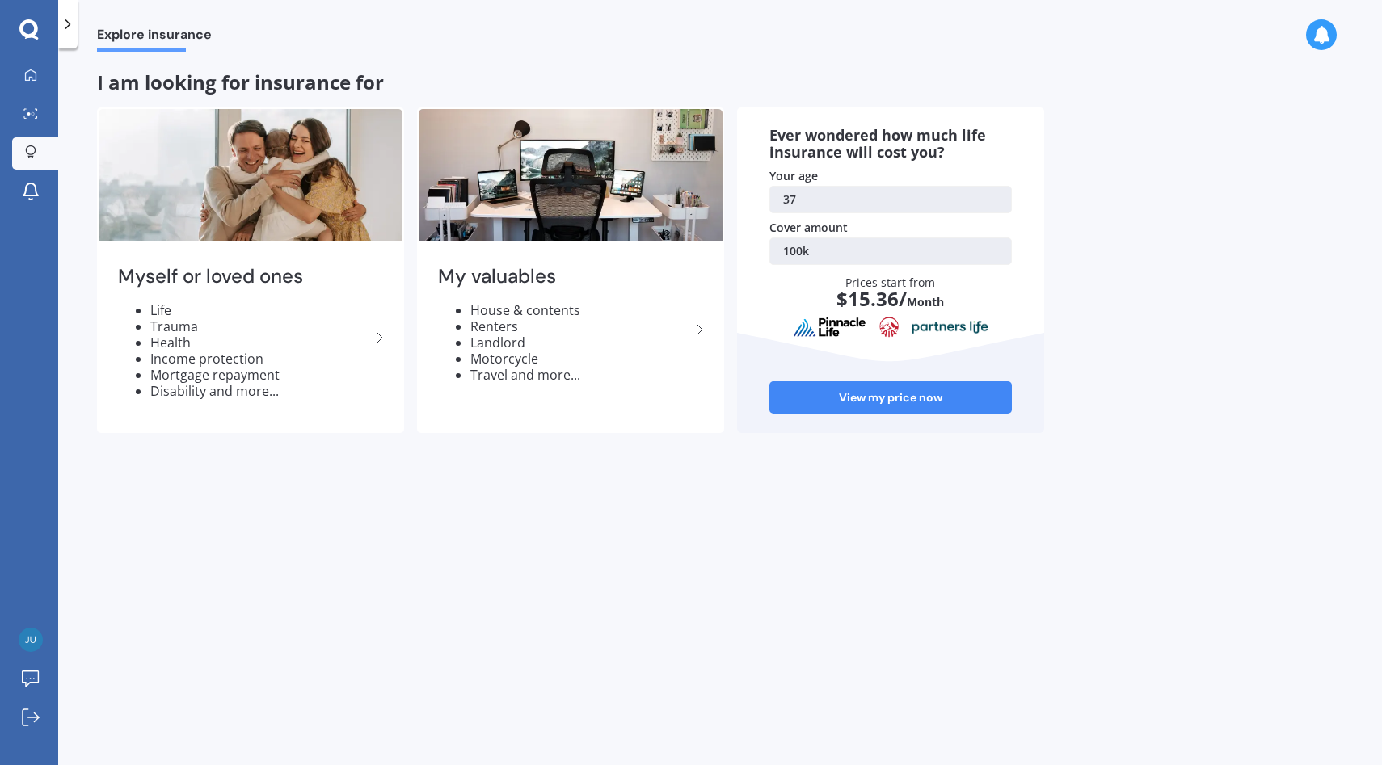
click at [71, 31] on icon at bounding box center [68, 24] width 16 height 16
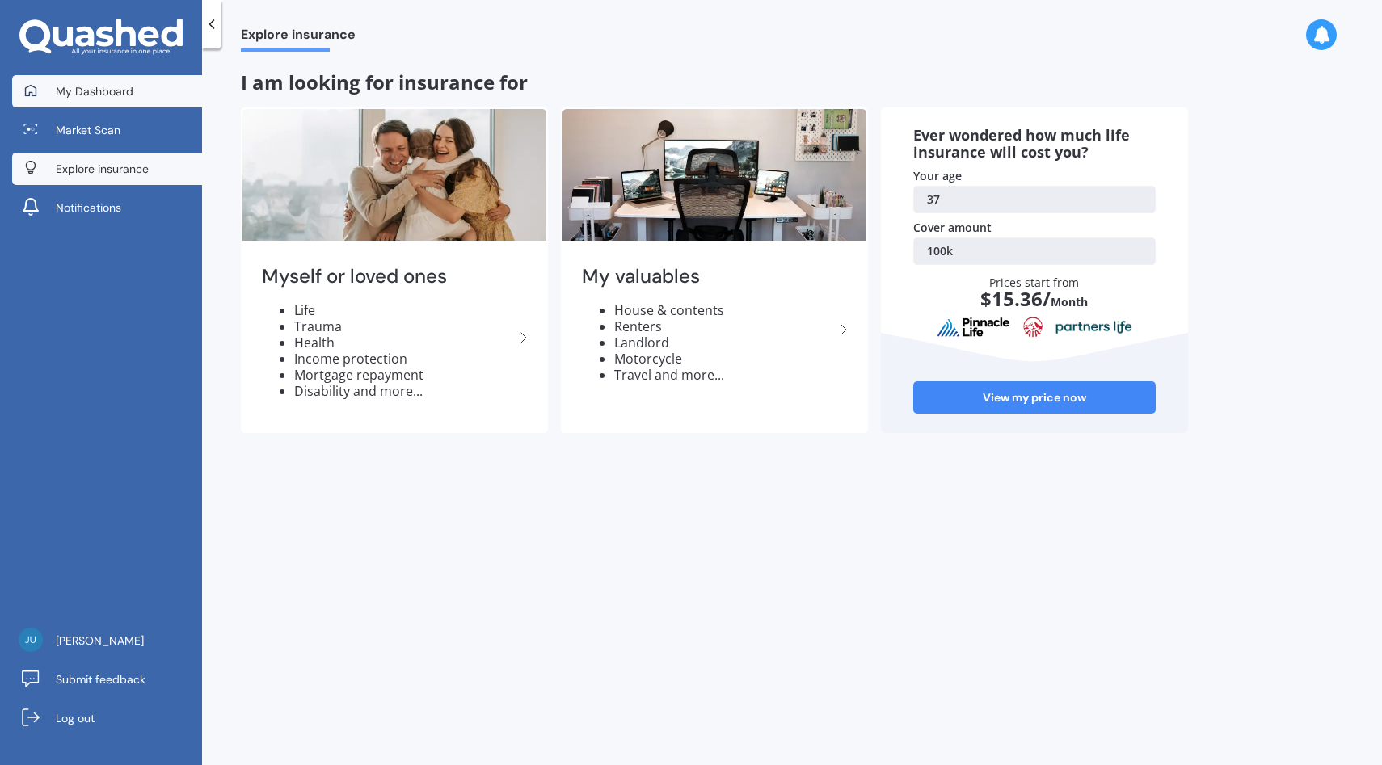
click at [178, 101] on link "My Dashboard" at bounding box center [107, 91] width 190 height 32
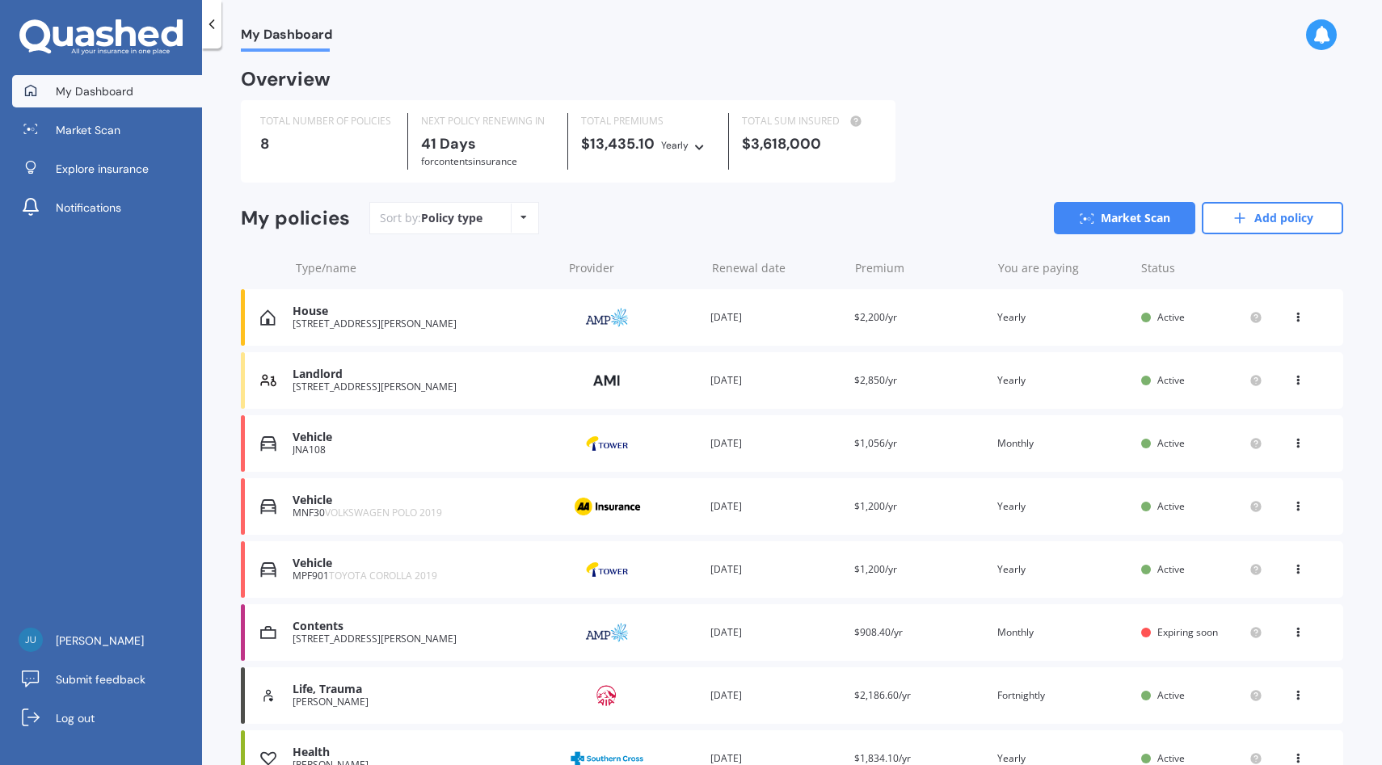
click at [1292, 444] on icon at bounding box center [1297, 441] width 11 height 10
click at [1268, 512] on div "Delete" at bounding box center [1262, 507] width 160 height 32
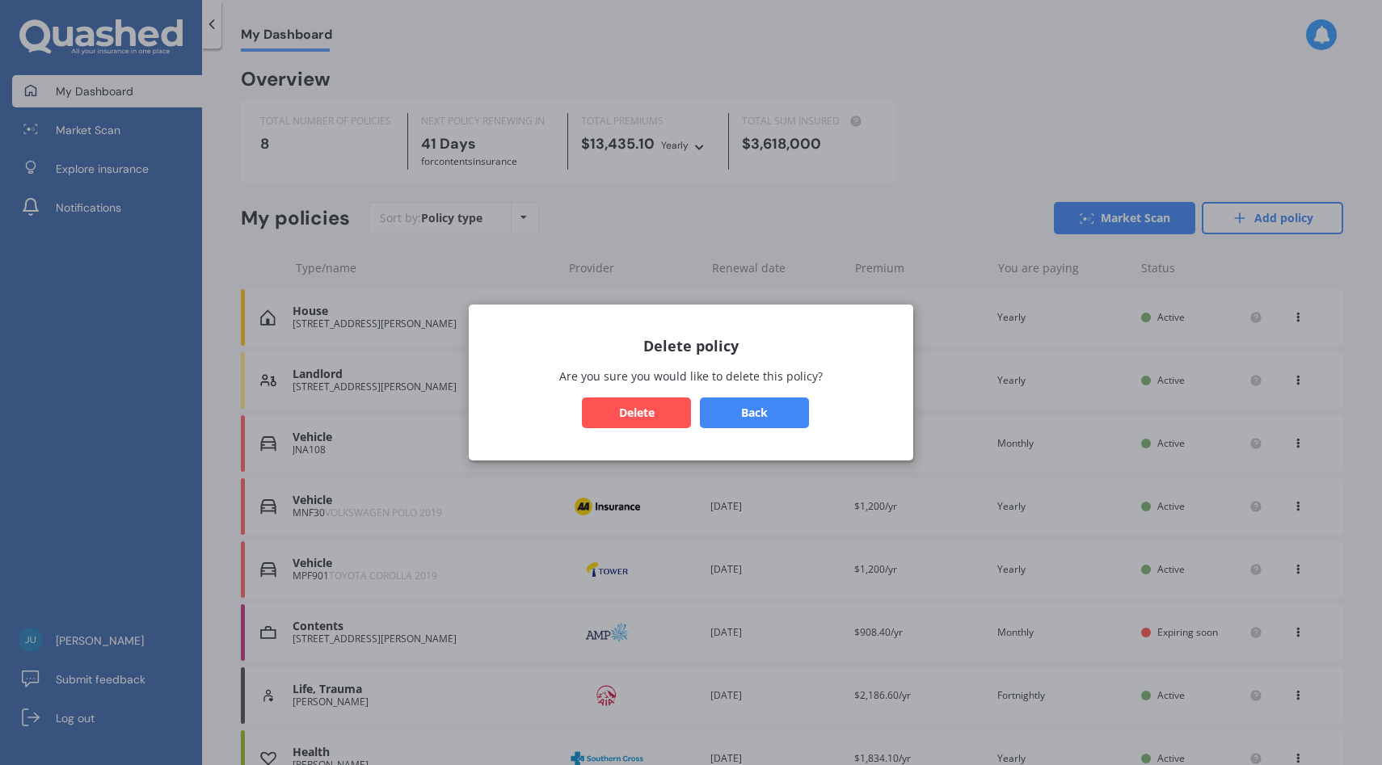
click at [657, 413] on button "Delete" at bounding box center [636, 413] width 109 height 31
